Goal: Find specific page/section: Find specific page/section

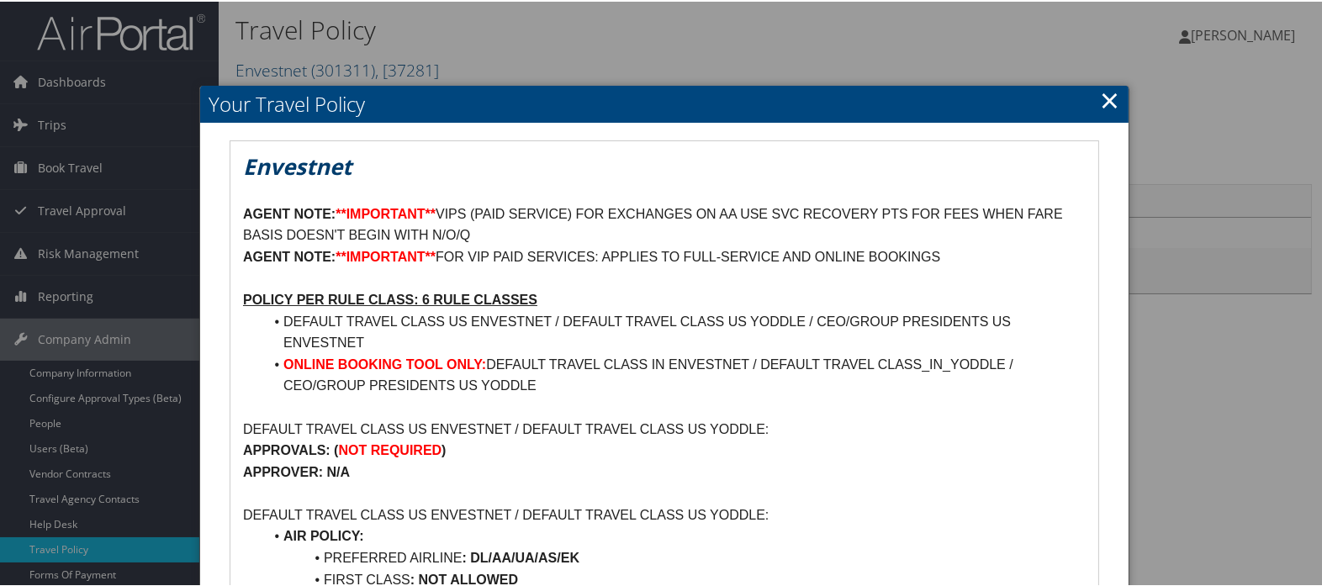
click at [1106, 102] on link "×" at bounding box center [1109, 99] width 19 height 34
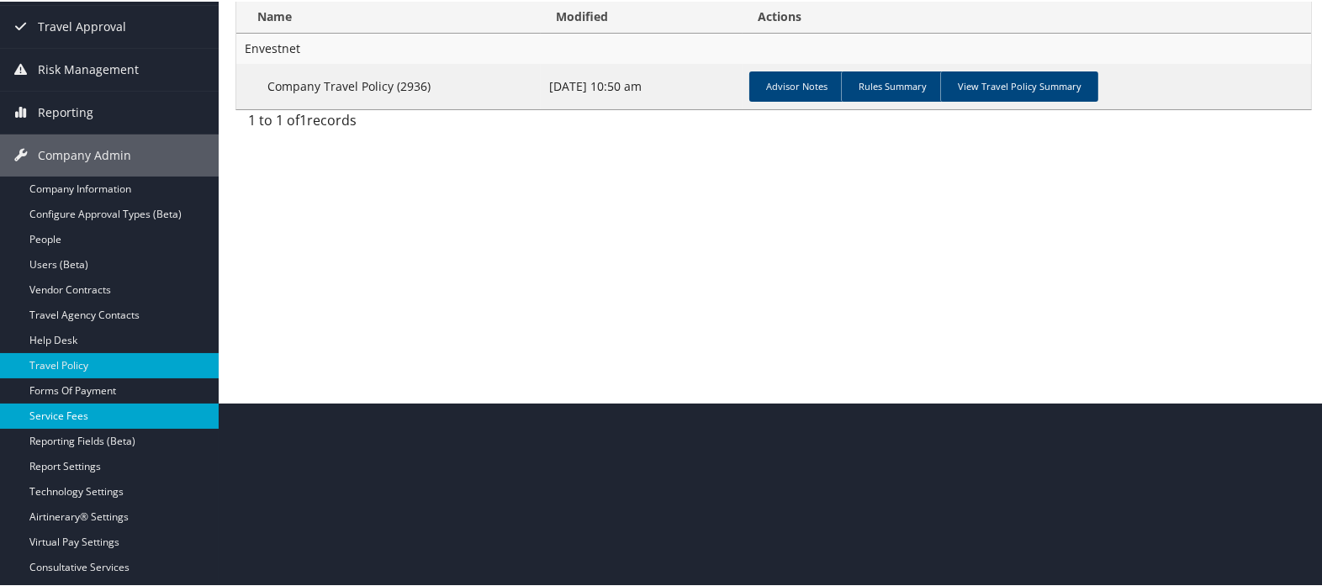
scroll to position [187, 0]
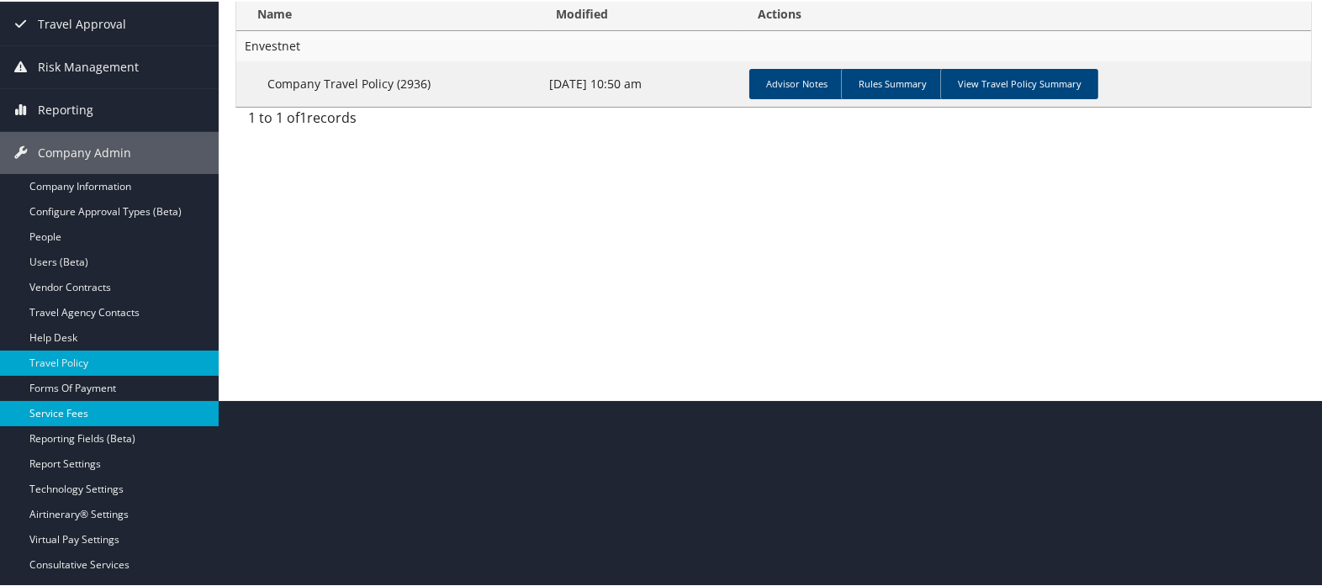
click at [97, 413] on link "Service Fees" at bounding box center [109, 411] width 219 height 25
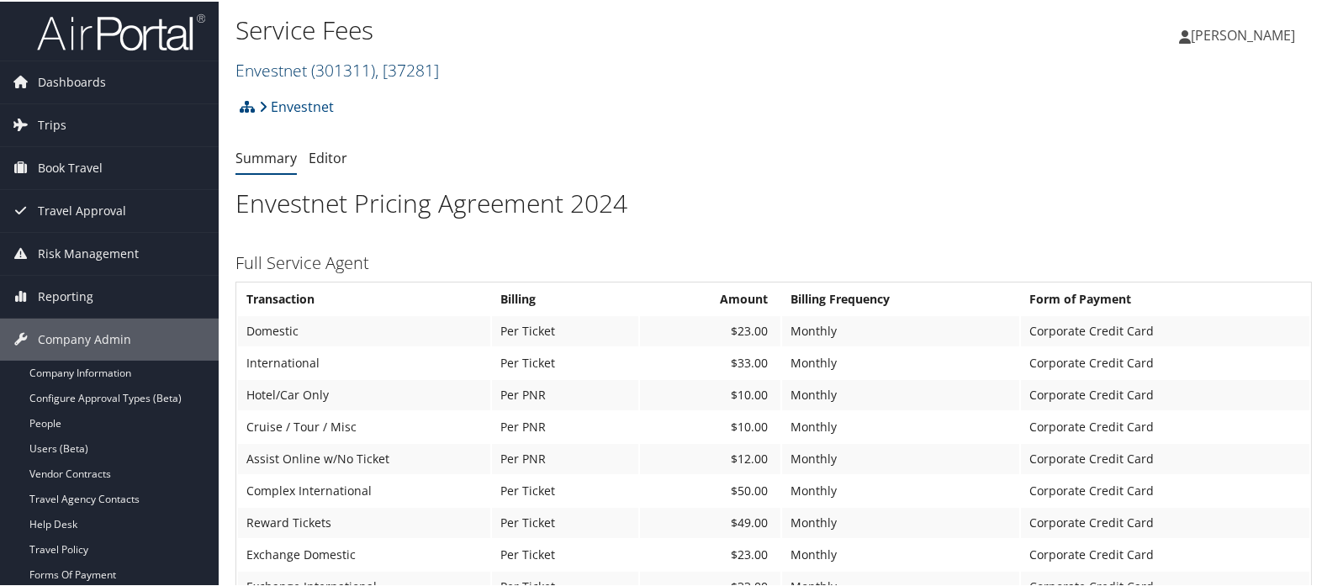
click at [321, 70] on span "( 301311 )" at bounding box center [343, 68] width 64 height 23
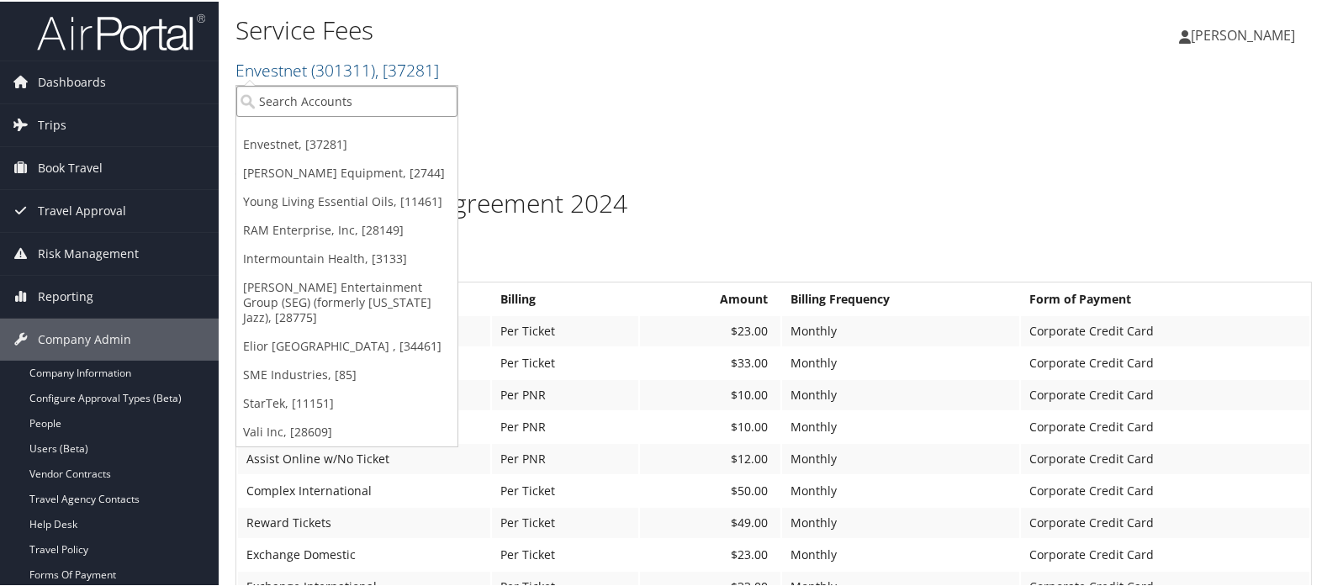
click at [304, 98] on input "search" at bounding box center [346, 99] width 221 height 31
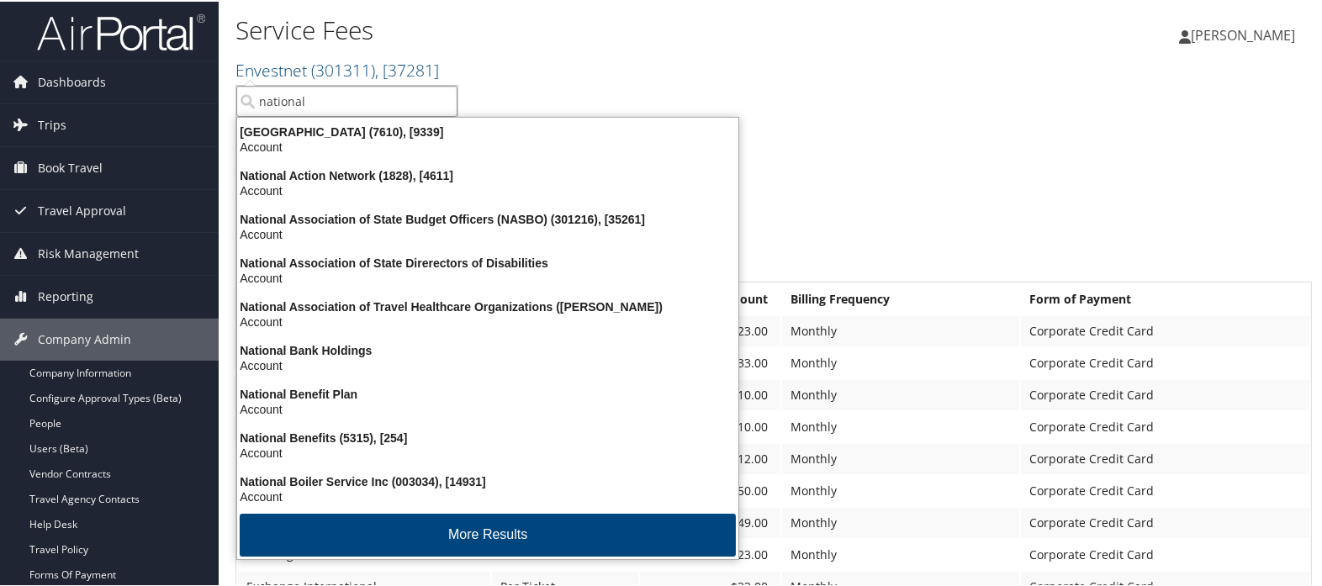
type input "national c"
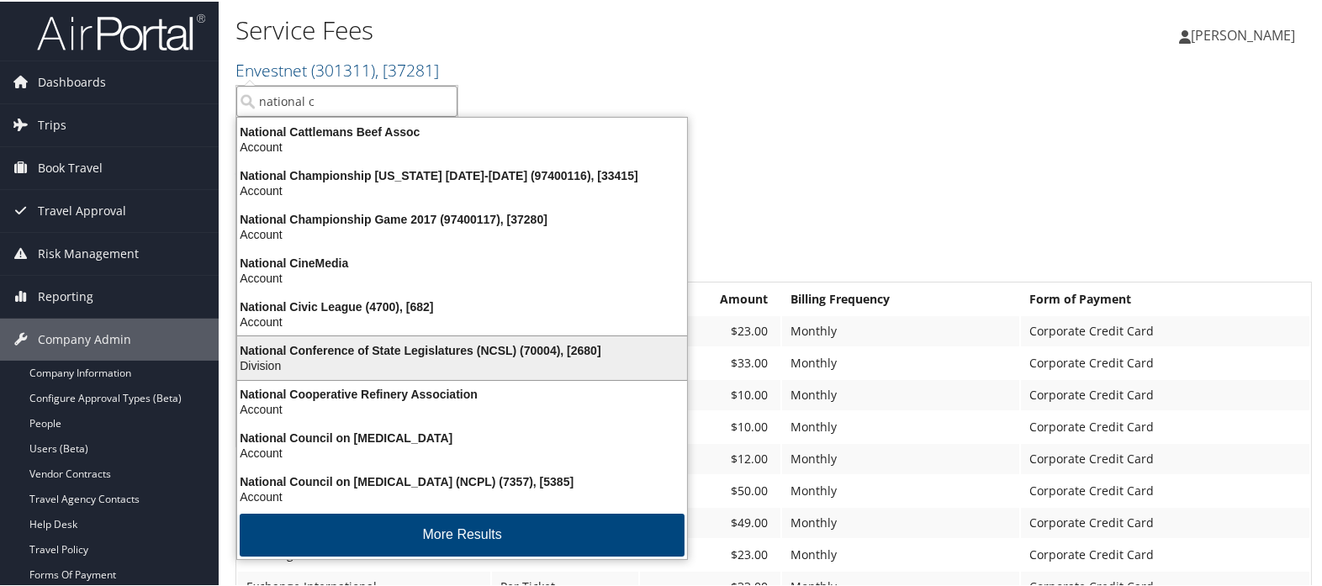
click at [372, 338] on div "National Conference of State Legislatures (NCSL) (70004), [2680] Division" at bounding box center [462, 356] width 445 height 39
